Goal: Information Seeking & Learning: Find specific fact

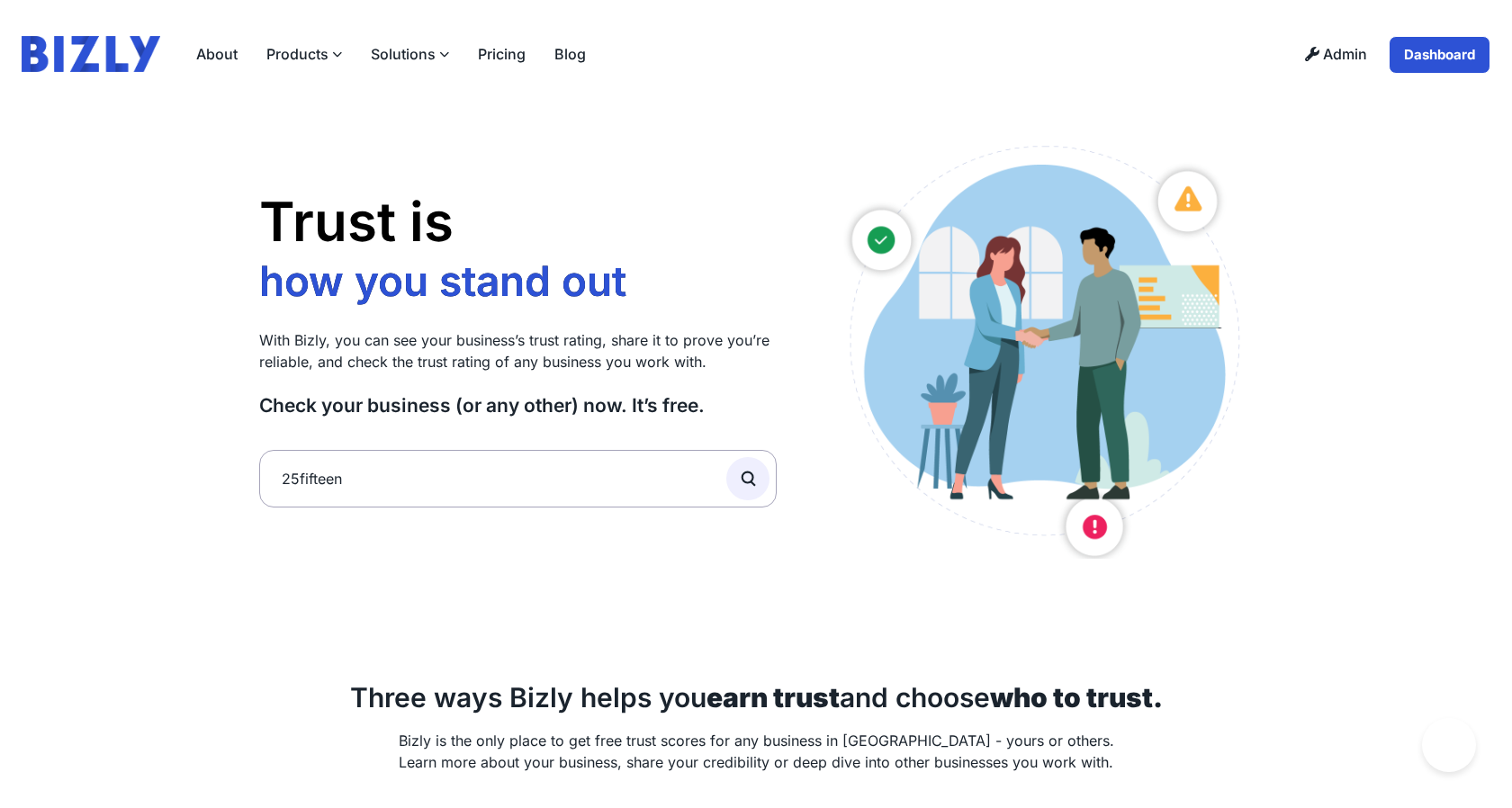
type input "25fifteen"
click at [726, 457] on button "submit" at bounding box center [748, 479] width 44 height 44
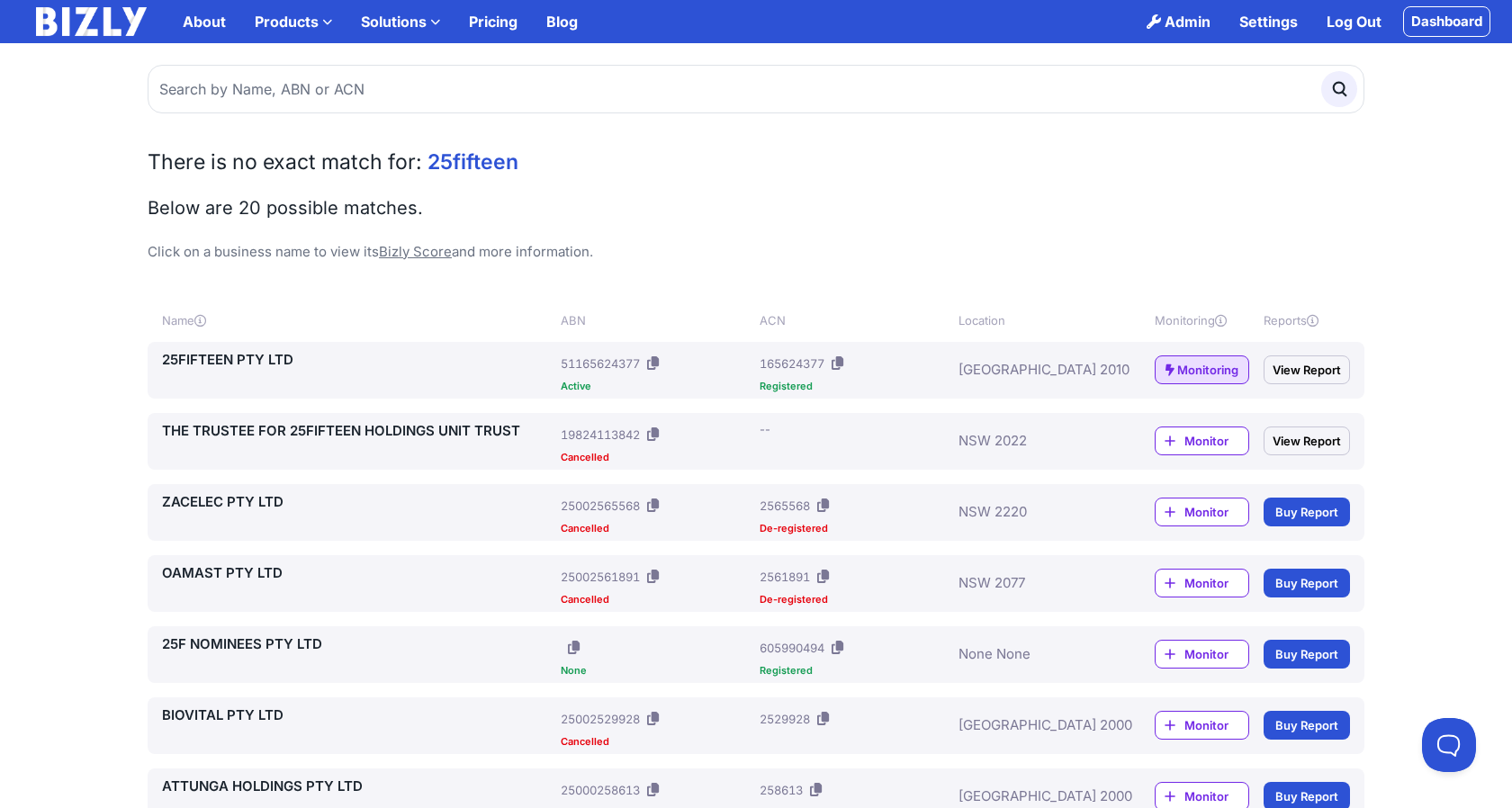
click at [203, 357] on link "25FIFTEEN PTY LTD" at bounding box center [358, 360] width 392 height 22
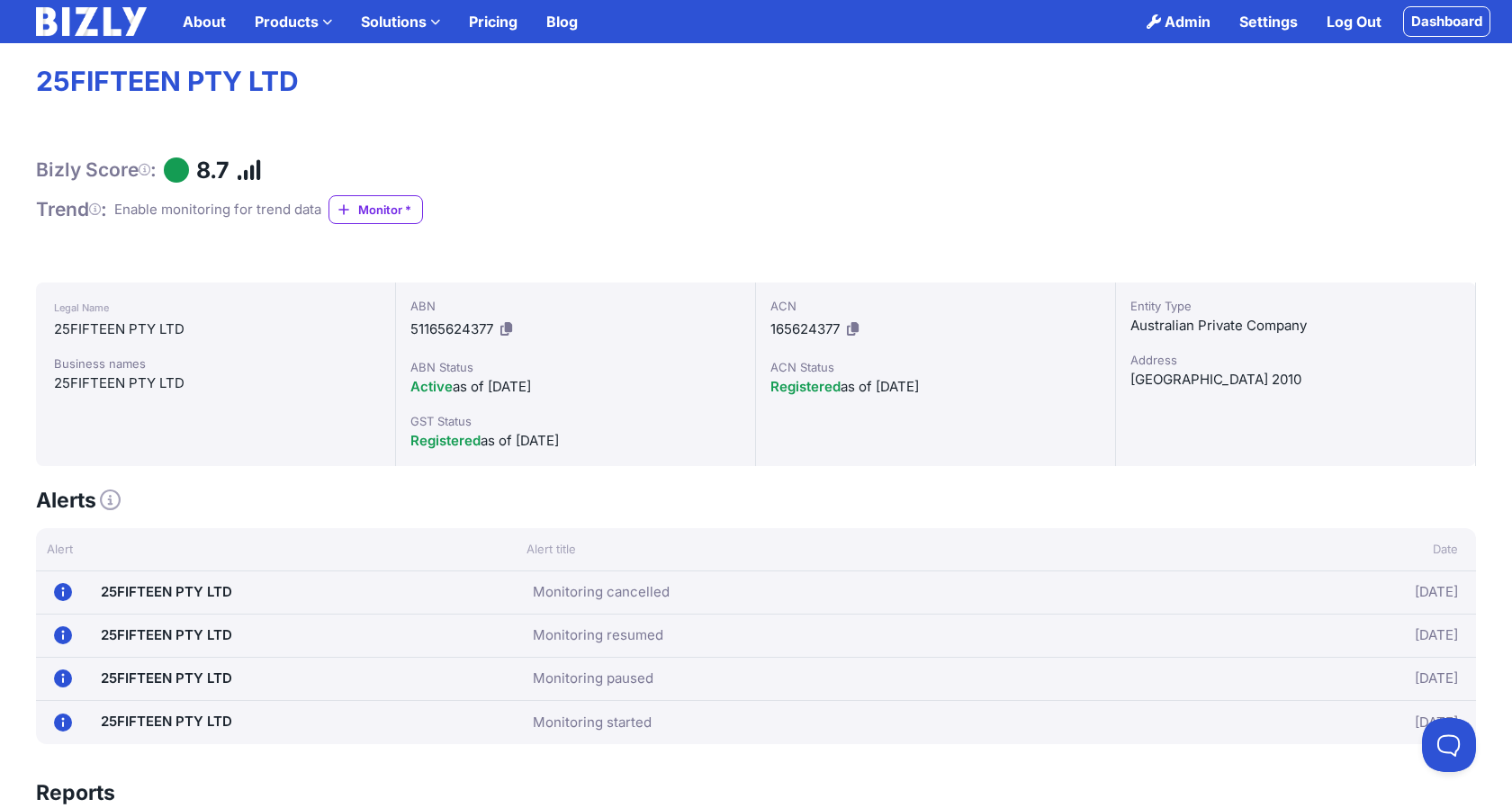
click at [1368, 18] on link "Log Out" at bounding box center [1354, 22] width 84 height 36
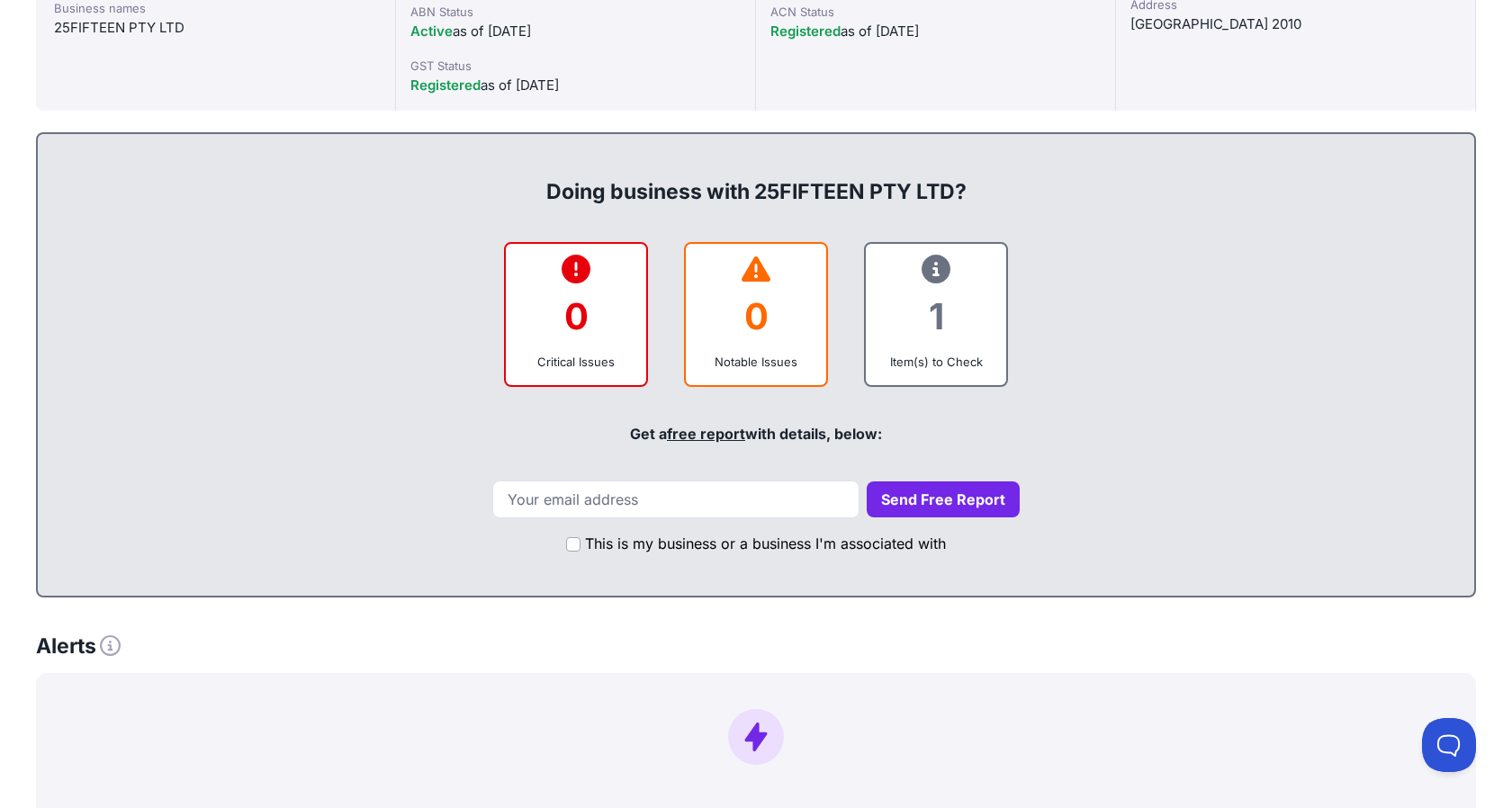
scroll to position [494, 0]
